Goal: Information Seeking & Learning: Learn about a topic

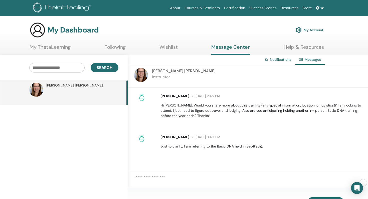
scroll to position [21, 0]
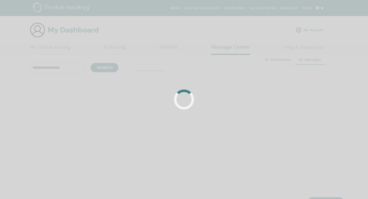
scroll to position [21, 0]
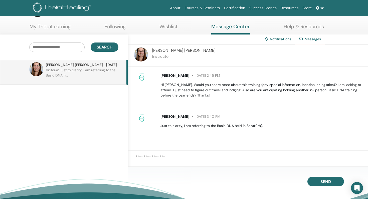
click at [285, 25] on link "Help & Resources" at bounding box center [304, 29] width 40 height 10
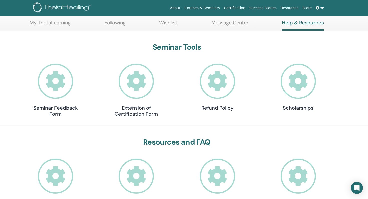
scroll to position [24, 0]
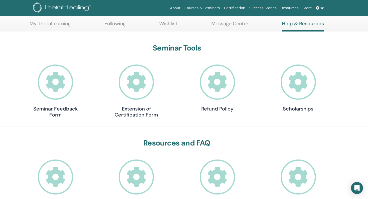
click at [286, 90] on icon at bounding box center [298, 82] width 35 height 35
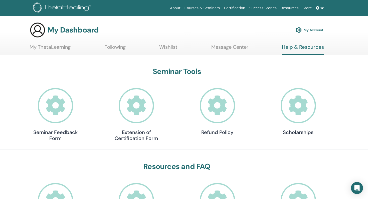
scroll to position [24, 0]
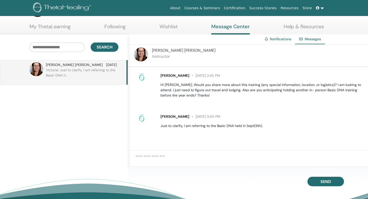
scroll to position [21, 0]
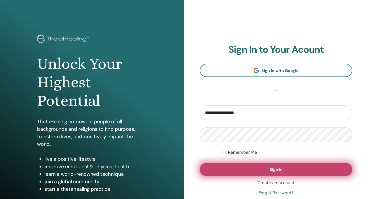
click at [218, 172] on button "Sign In" at bounding box center [276, 169] width 153 height 13
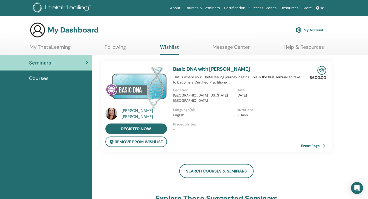
click at [315, 145] on link "Event Page" at bounding box center [314, 146] width 26 height 8
